Goal: Task Accomplishment & Management: Use online tool/utility

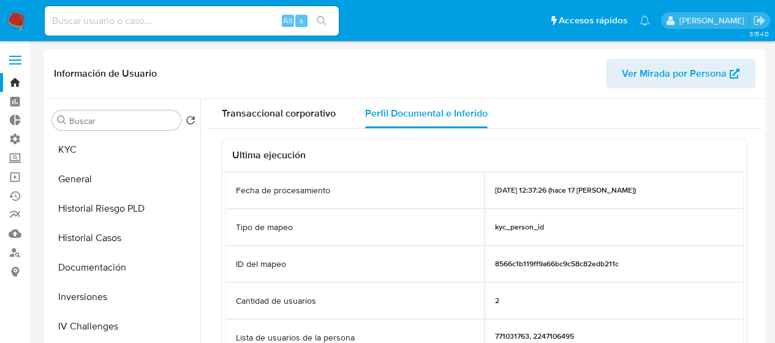
select select "10"
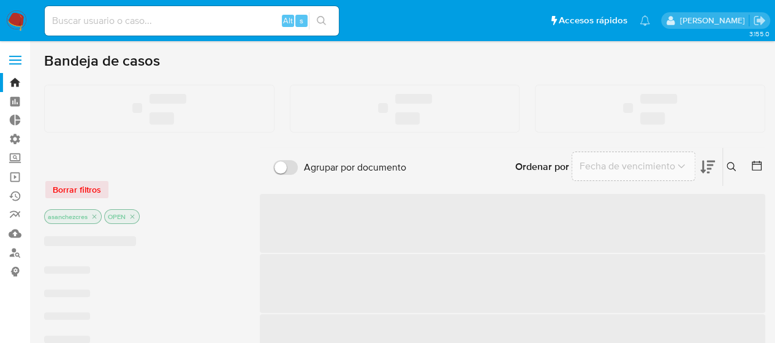
click at [112, 17] on input at bounding box center [192, 21] width 294 height 16
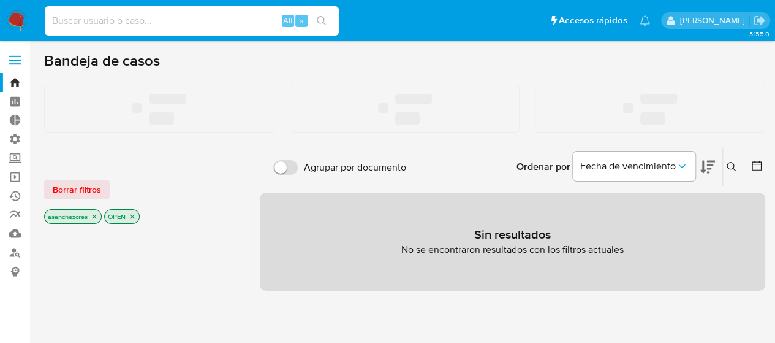
paste input "2239655019"
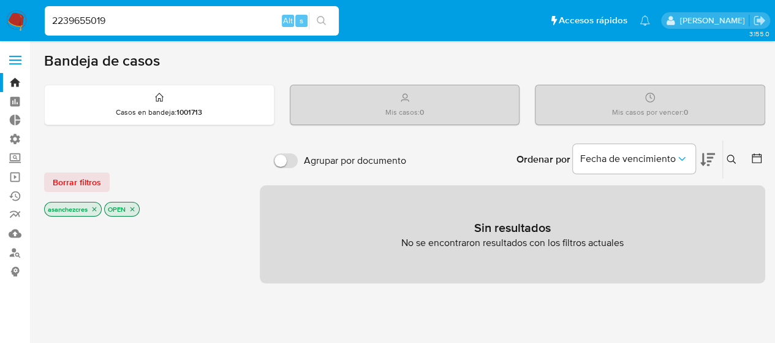
type input "2239655019"
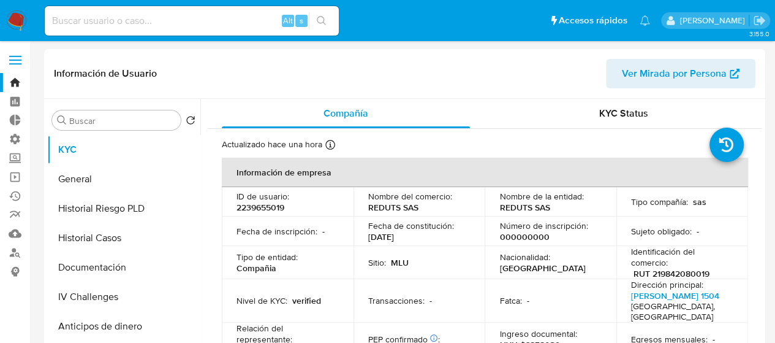
select select "10"
click at [115, 260] on button "Documentación" at bounding box center [118, 266] width 143 height 29
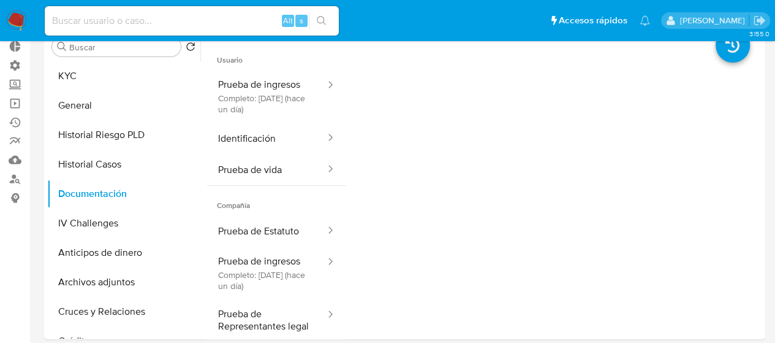
scroll to position [49, 0]
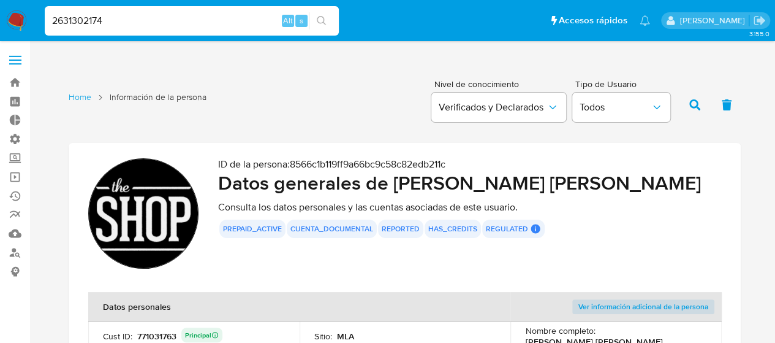
type input "2631302174"
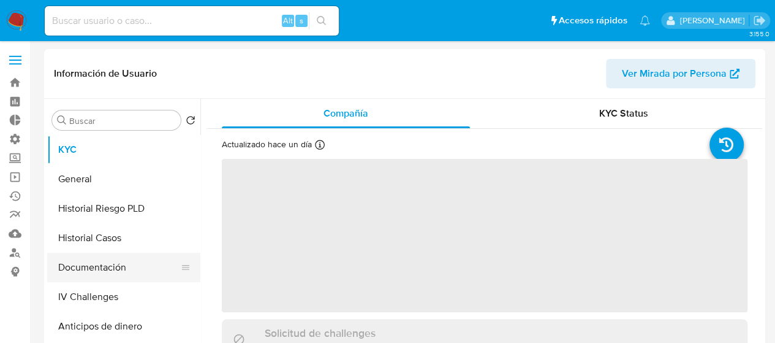
click at [111, 266] on button "Documentación" at bounding box center [118, 266] width 143 height 29
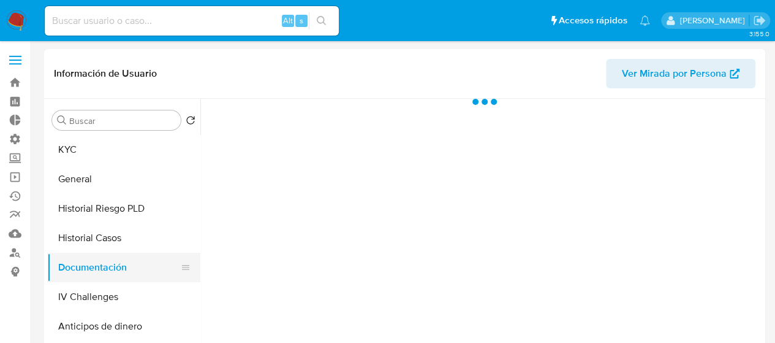
select select "10"
click at [20, 59] on span at bounding box center [15, 60] width 12 height 2
click at [0, 0] on input "checkbox" at bounding box center [0, 0] width 0 height 0
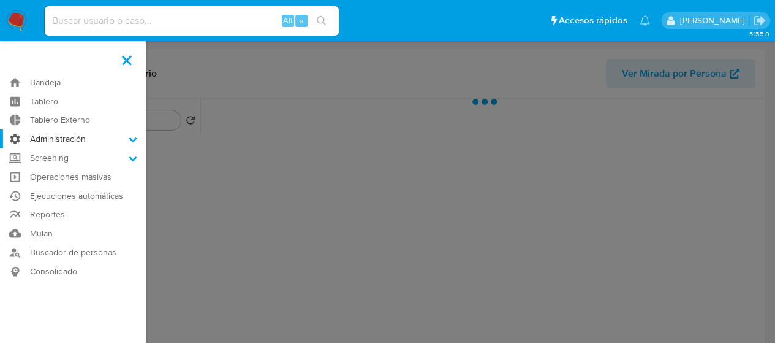
click at [66, 140] on label "Administración" at bounding box center [73, 138] width 146 height 19
click at [0, 0] on input "Administración" at bounding box center [0, 0] width 0 height 0
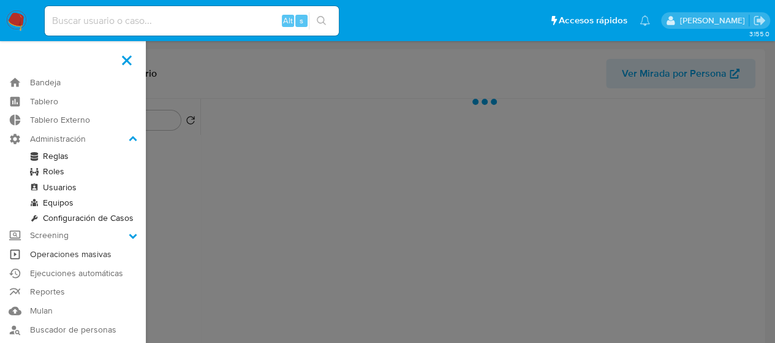
click at [51, 257] on link "Operaciones masivas" at bounding box center [73, 253] width 146 height 19
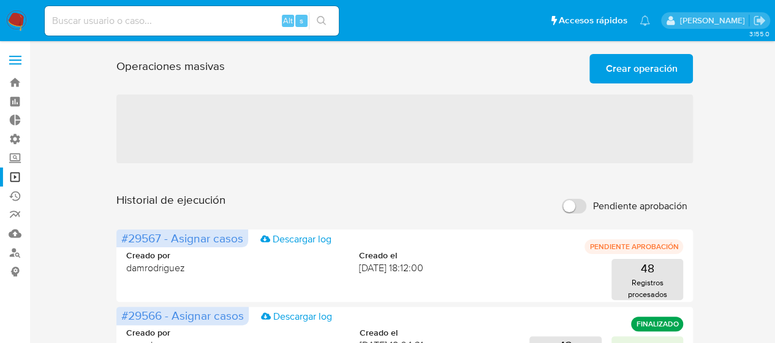
click at [662, 86] on div at bounding box center [404, 88] width 577 height 10
click at [640, 70] on span "Crear operación" at bounding box center [641, 68] width 72 height 27
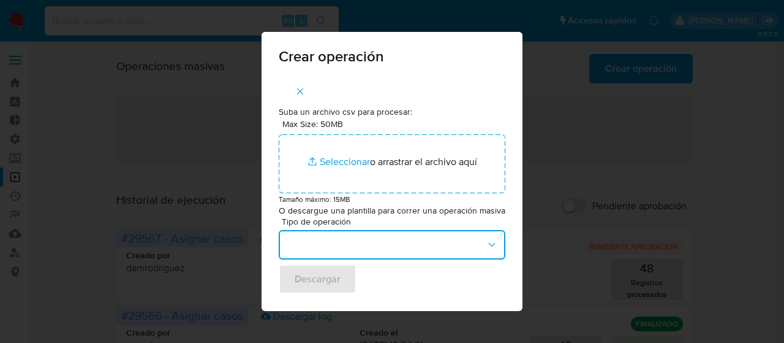
click at [500, 256] on button "button" at bounding box center [392, 244] width 227 height 29
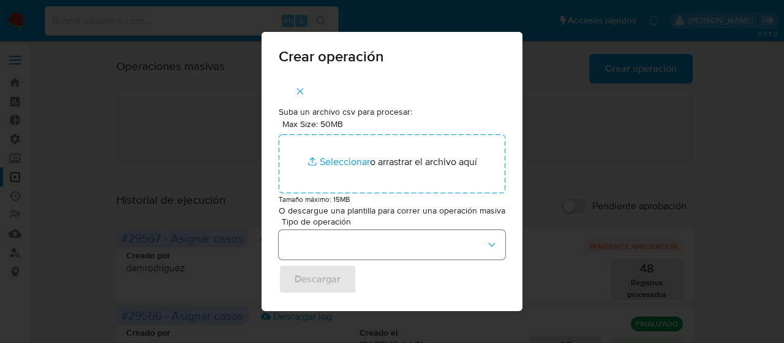
click at [500, 256] on div "Suba un archivo csv para procesar: Max Size: 50MB Seleccionar archivos Seleccio…" at bounding box center [392, 194] width 261 height 234
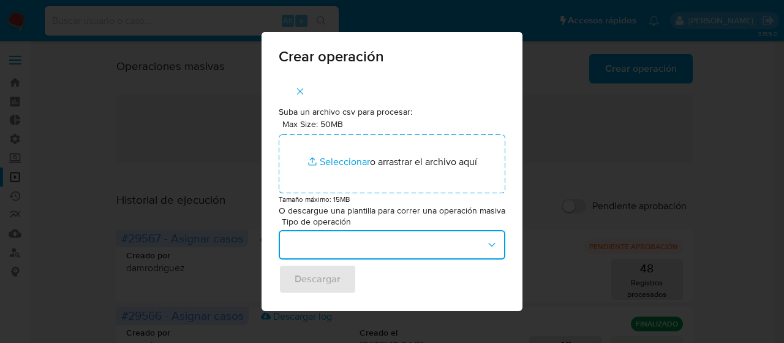
click at [490, 248] on icon "button" at bounding box center [492, 244] width 12 height 12
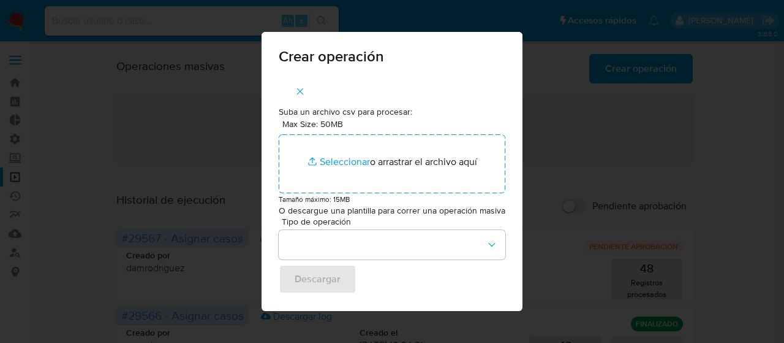
click at [508, 215] on div "Suba un archivo csv para procesar: Max Size: 50MB Seleccionar archivos Seleccio…" at bounding box center [392, 194] width 261 height 234
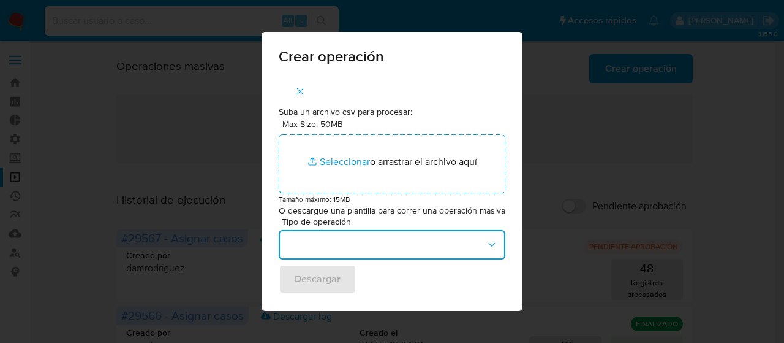
click at [486, 247] on icon "button" at bounding box center [492, 244] width 12 height 12
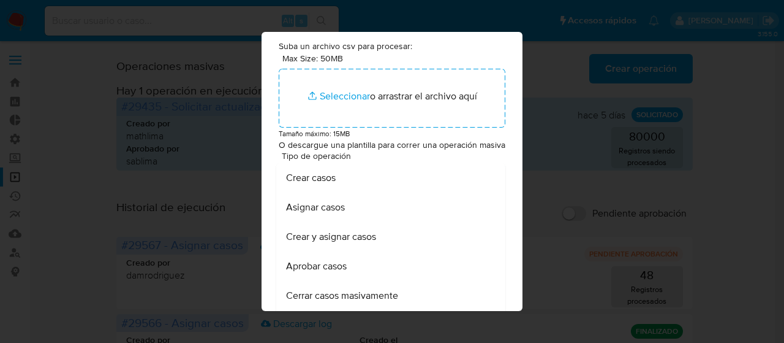
scroll to position [4, 0]
